Goal: Task Accomplishment & Management: Manage account settings

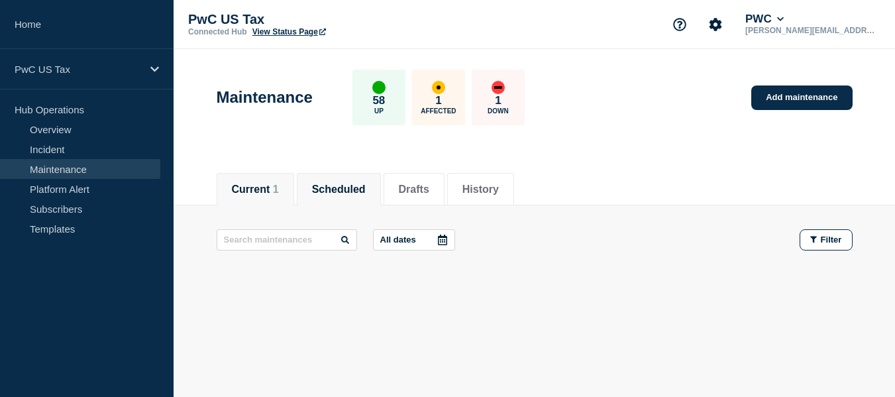
click at [258, 192] on button "Current 1" at bounding box center [255, 190] width 47 height 12
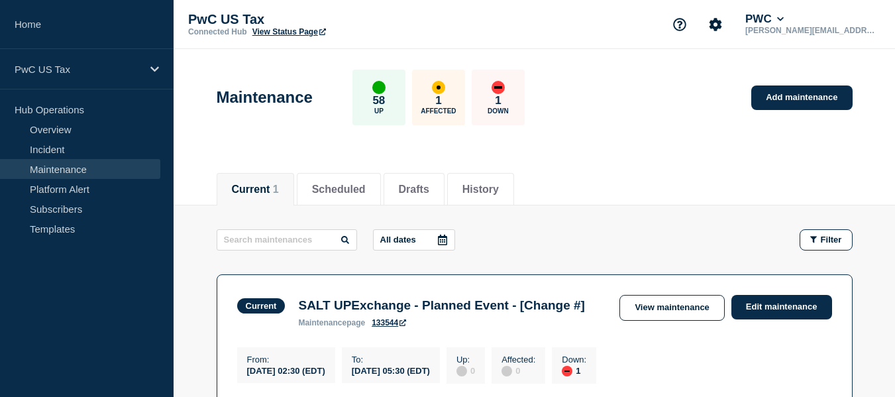
scroll to position [207, 0]
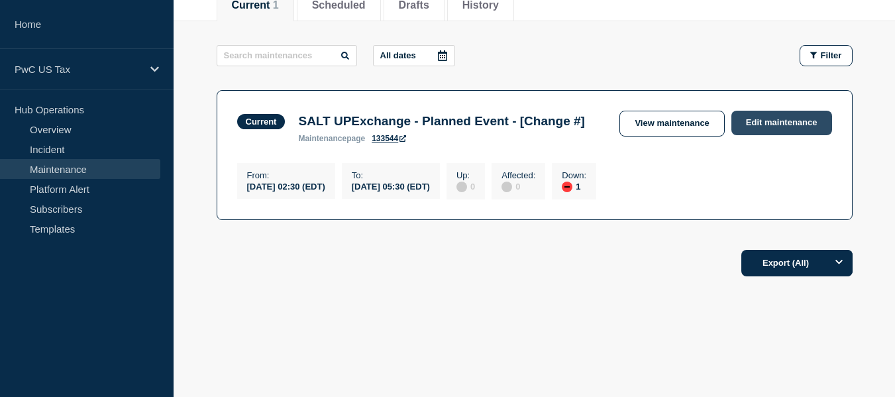
click at [785, 111] on link "Edit maintenance" at bounding box center [782, 123] width 101 height 25
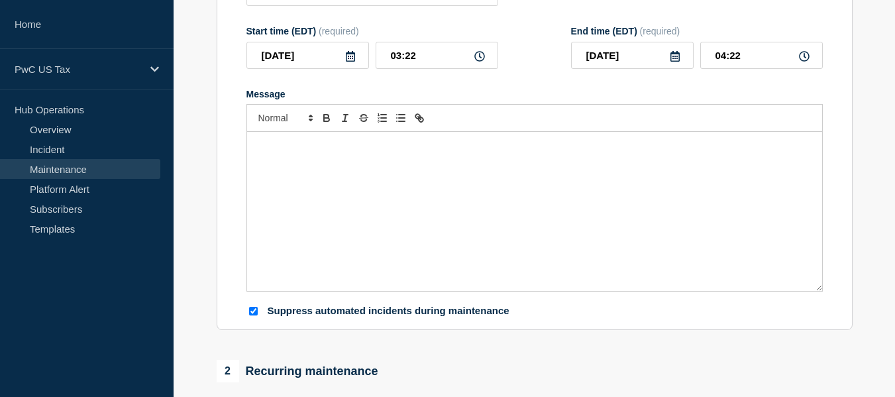
type input "SALT UPExchange - Planned Event - [Change #]"
type input "02:30"
type input "05:30"
checkbox input "true"
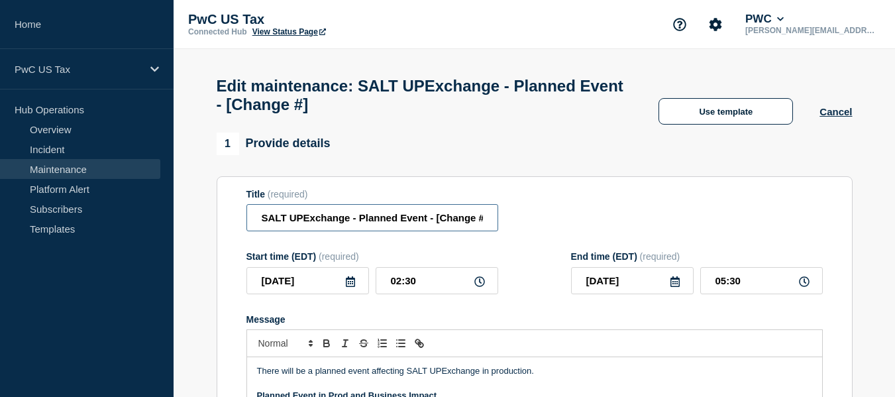
scroll to position [0, 5]
drag, startPoint x: 437, startPoint y: 224, endPoint x: 492, endPoint y: 224, distance: 55.7
click at [492, 224] on input "SALT UPExchange - Planned Event - [Change #]" at bounding box center [373, 217] width 252 height 27
paste input "CHG1515630"
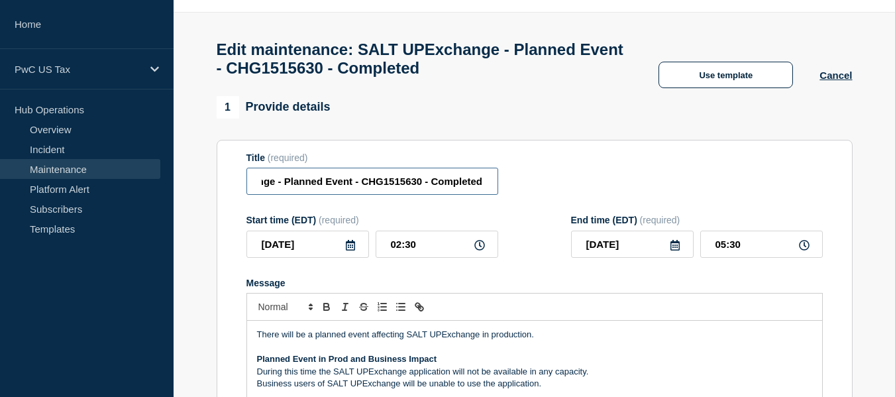
scroll to position [113, 0]
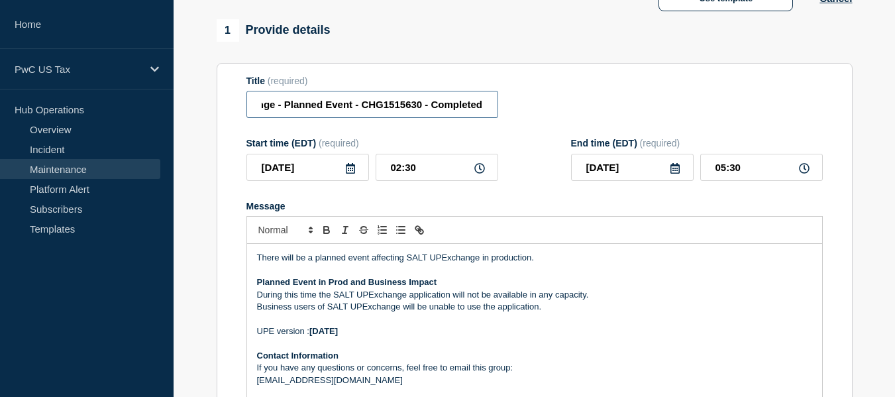
type input "SALT UPExchange - Planned Event - CHG1515630 - Completed"
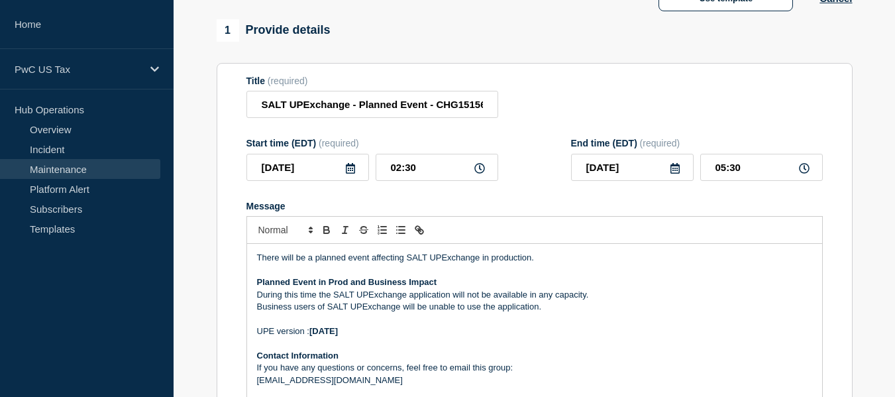
click at [805, 174] on icon at bounding box center [804, 168] width 11 height 11
click at [725, 176] on input "05:30" at bounding box center [761, 167] width 123 height 27
type input "03:30"
click at [531, 180] on div "Start time (EDT) (required) 2025-08-26 02:30 End time (EDT) (required) 2025-08-…" at bounding box center [535, 159] width 577 height 43
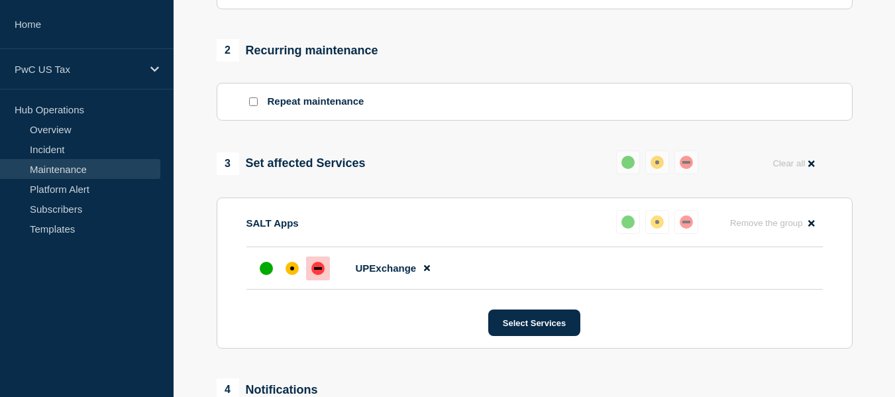
scroll to position [557, 0]
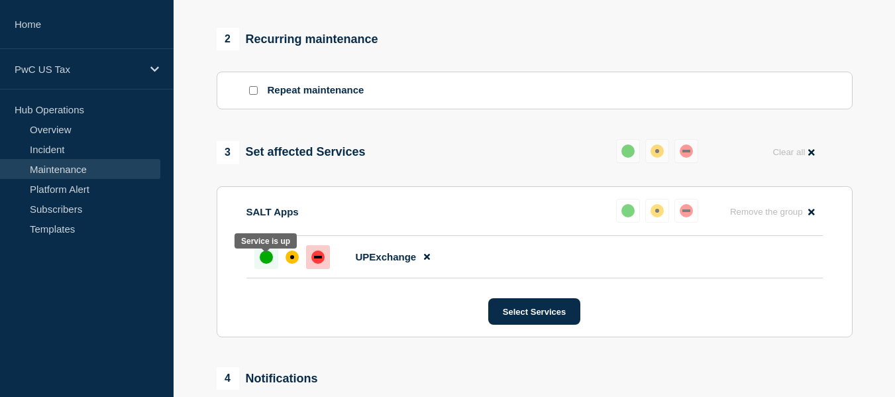
click at [263, 264] on div "up" at bounding box center [266, 257] width 13 height 13
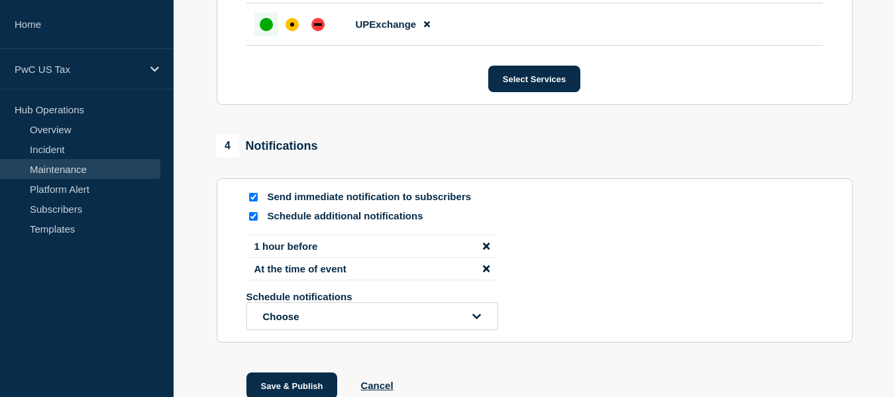
scroll to position [827, 0]
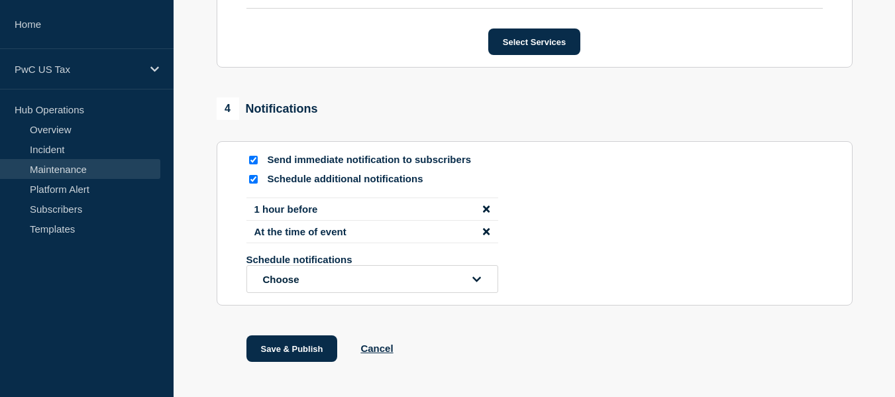
click at [257, 184] on input "Schedule additional notifications" at bounding box center [253, 179] width 9 height 9
checkbox input "false"
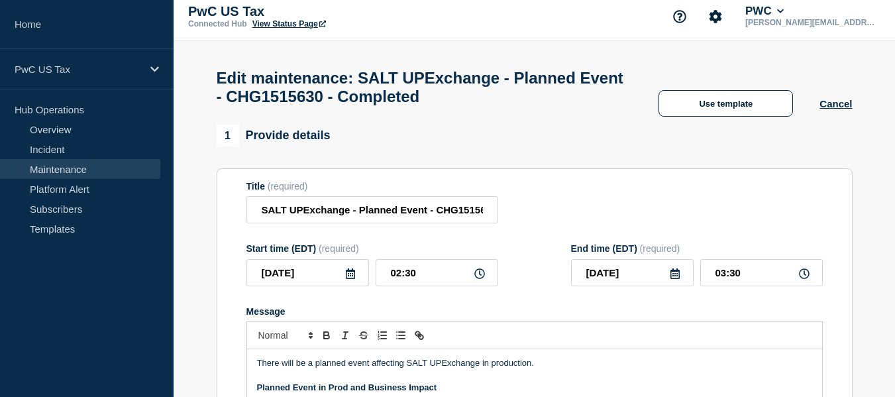
scroll to position [784, 0]
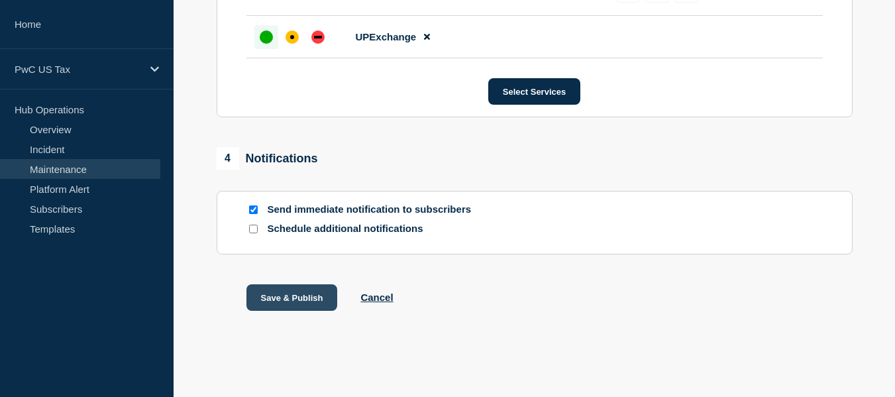
click at [291, 295] on button "Save & Publish" at bounding box center [292, 297] width 91 height 27
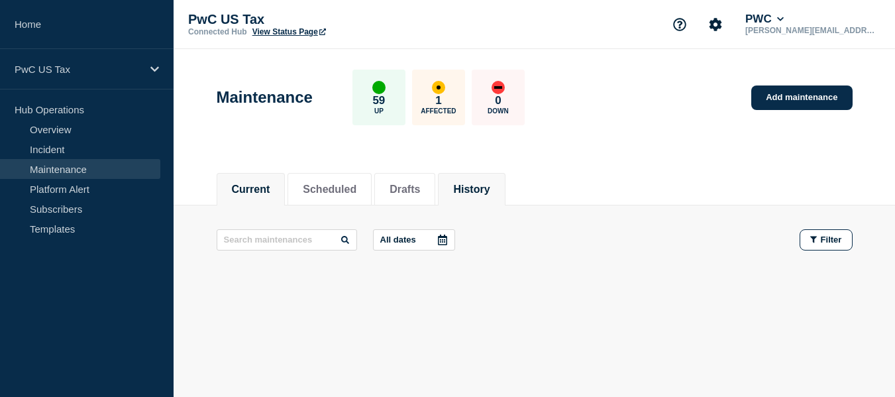
click at [490, 184] on button "History" at bounding box center [471, 190] width 36 height 12
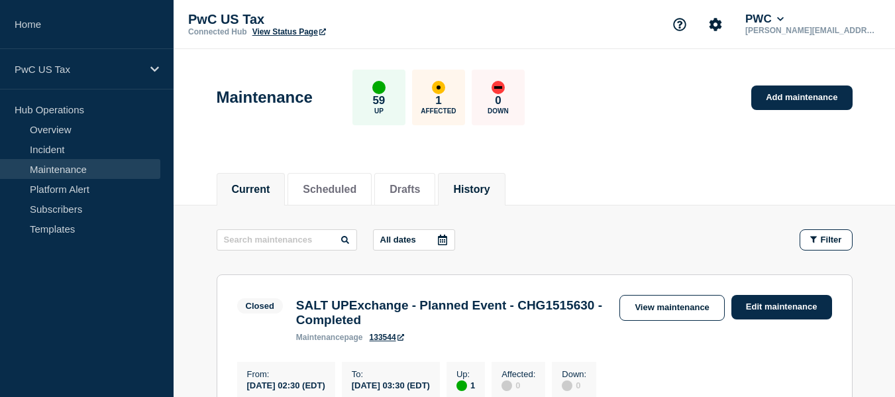
click at [247, 192] on button "Current" at bounding box center [251, 190] width 38 height 12
